Goal: Find specific page/section: Find specific page/section

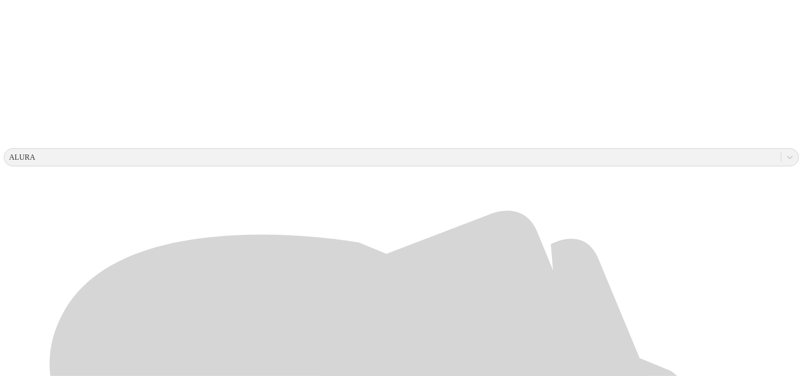
scroll to position [297, 0]
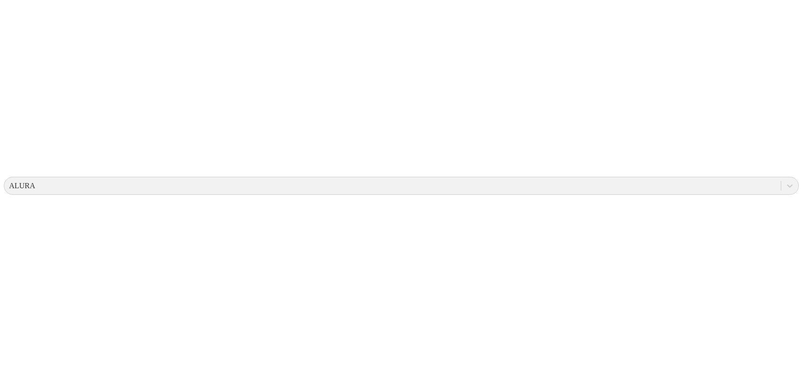
scroll to position [0, 0]
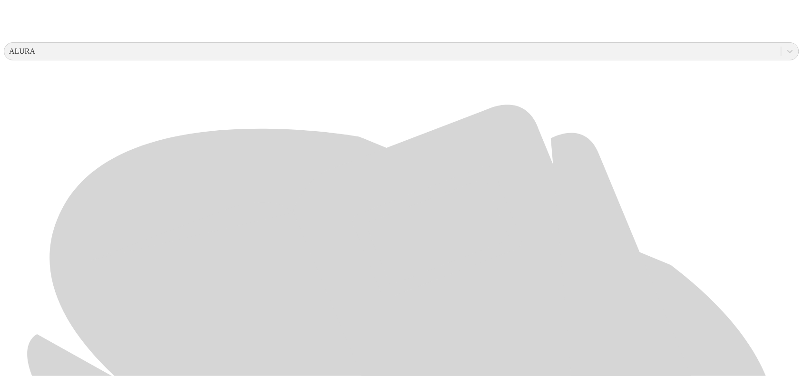
scroll to position [357, 0]
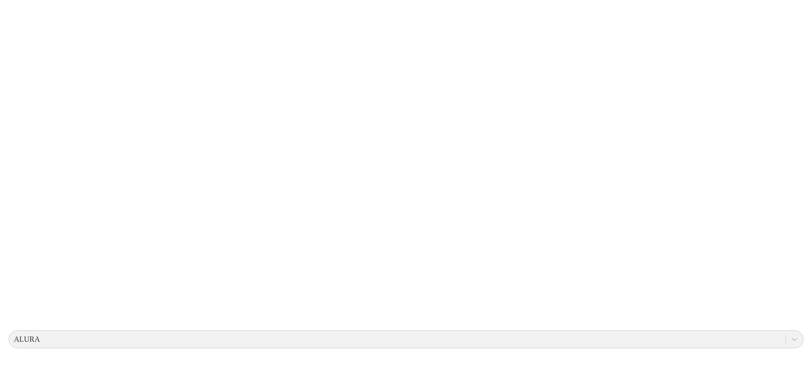
scroll to position [0, 0]
